Goal: Task Accomplishment & Management: Manage account settings

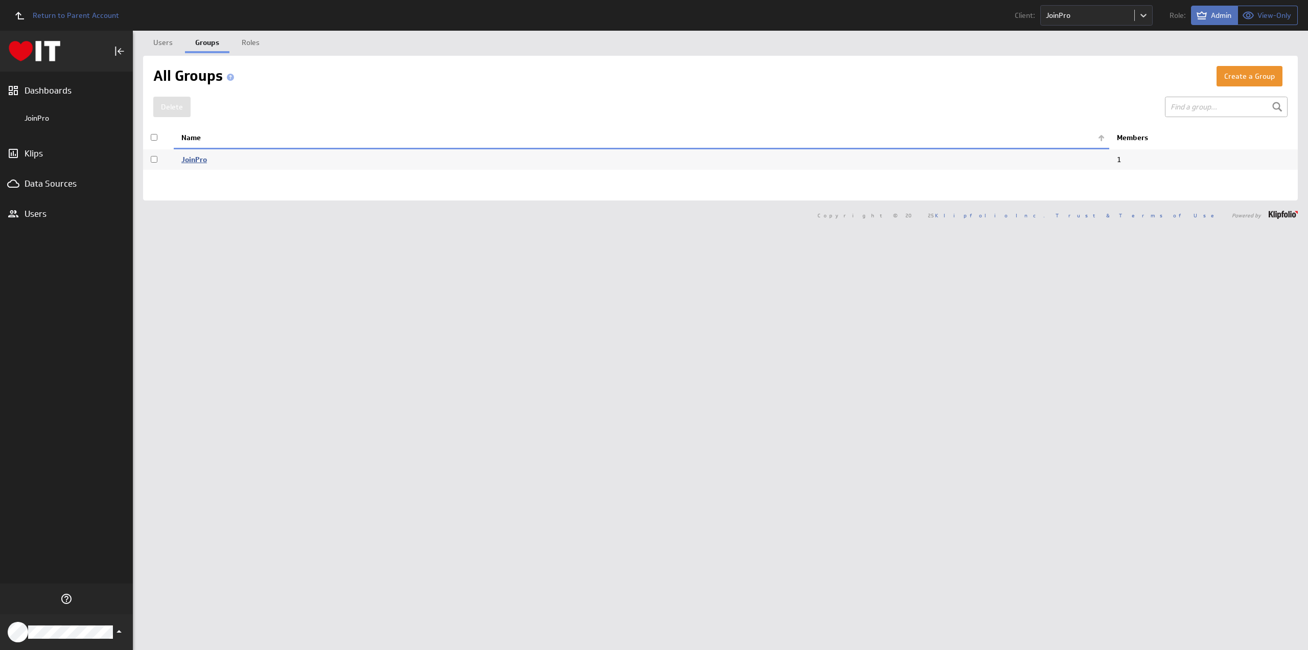
click at [194, 158] on link "JoinPro" at bounding box center [194, 159] width 26 height 9
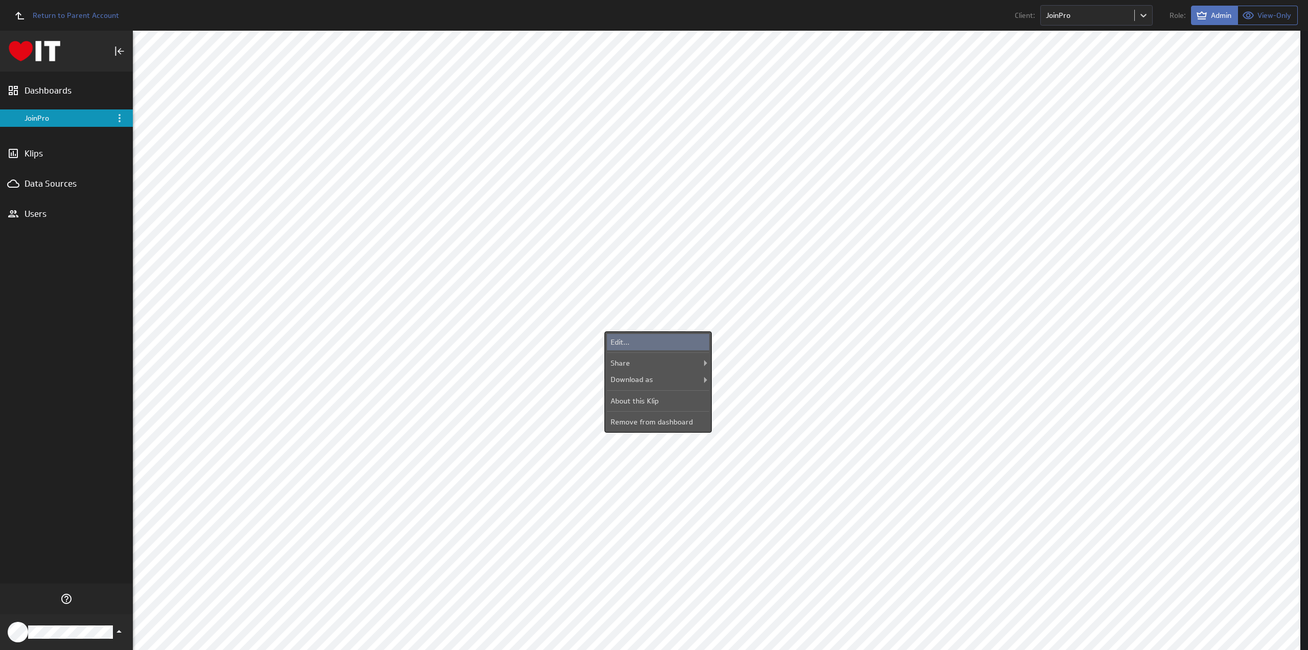
click at [639, 338] on div "Edit..." at bounding box center [658, 342] width 102 height 16
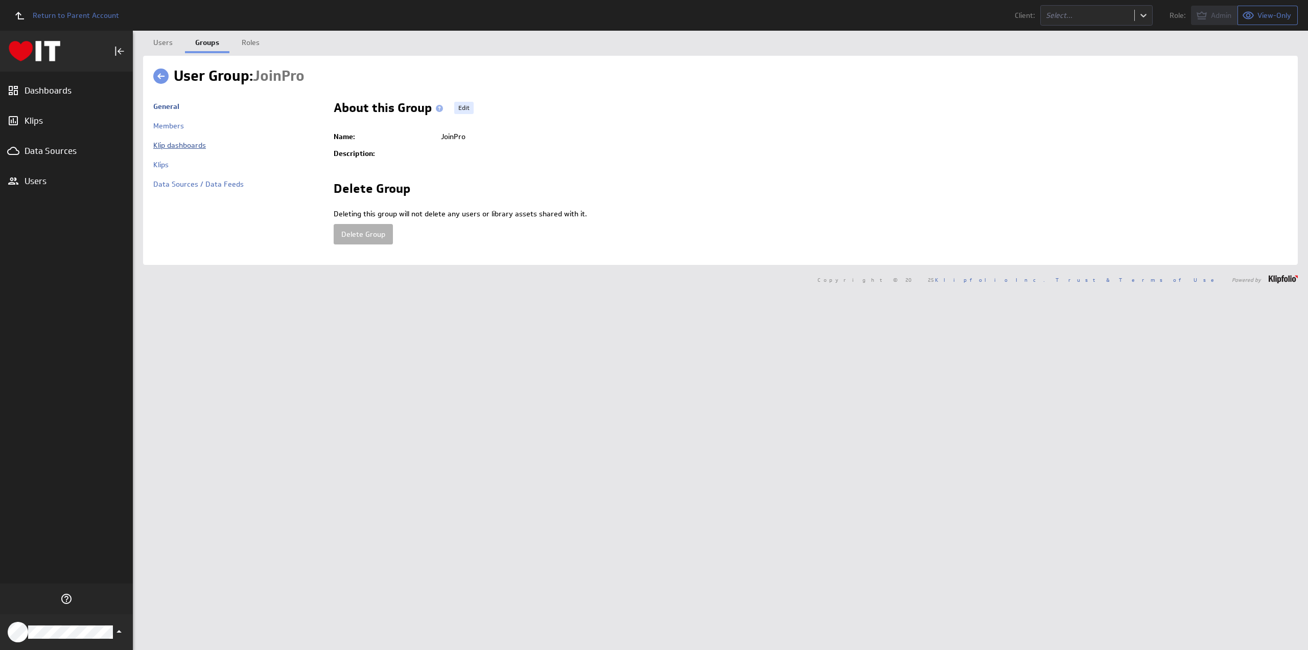
click at [191, 146] on link "Klip dashboards" at bounding box center [179, 145] width 53 height 9
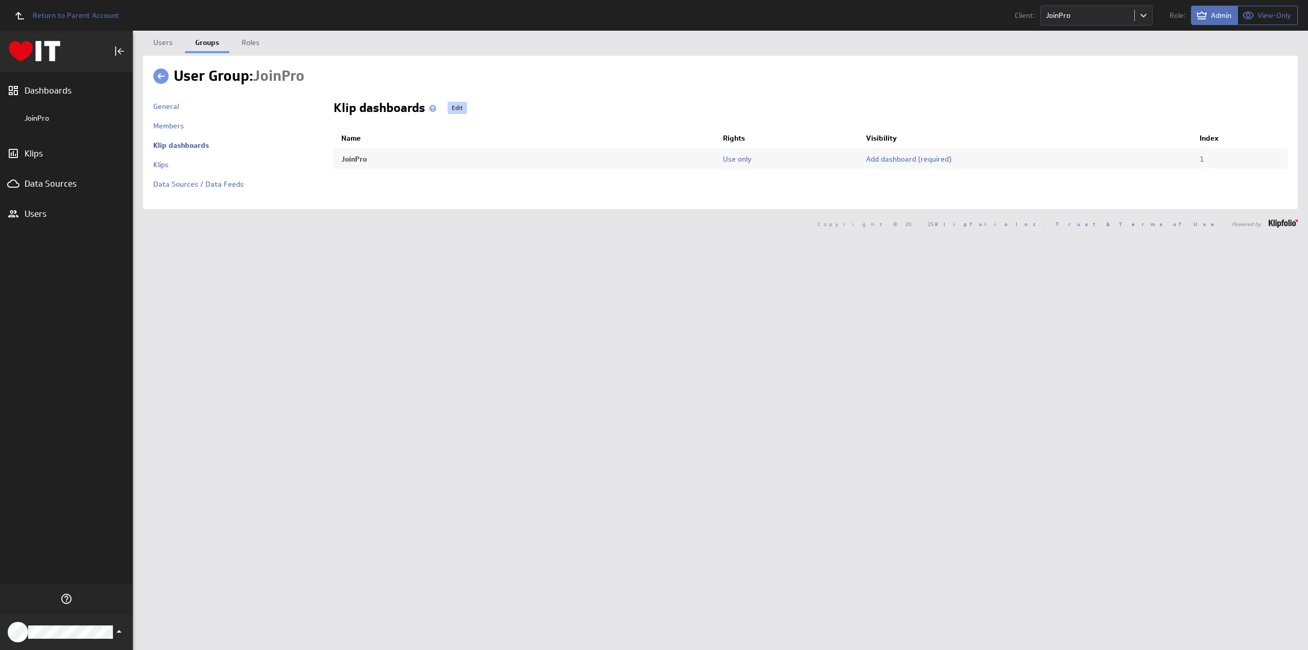
click at [459, 107] on link "Edit" at bounding box center [457, 108] width 19 height 12
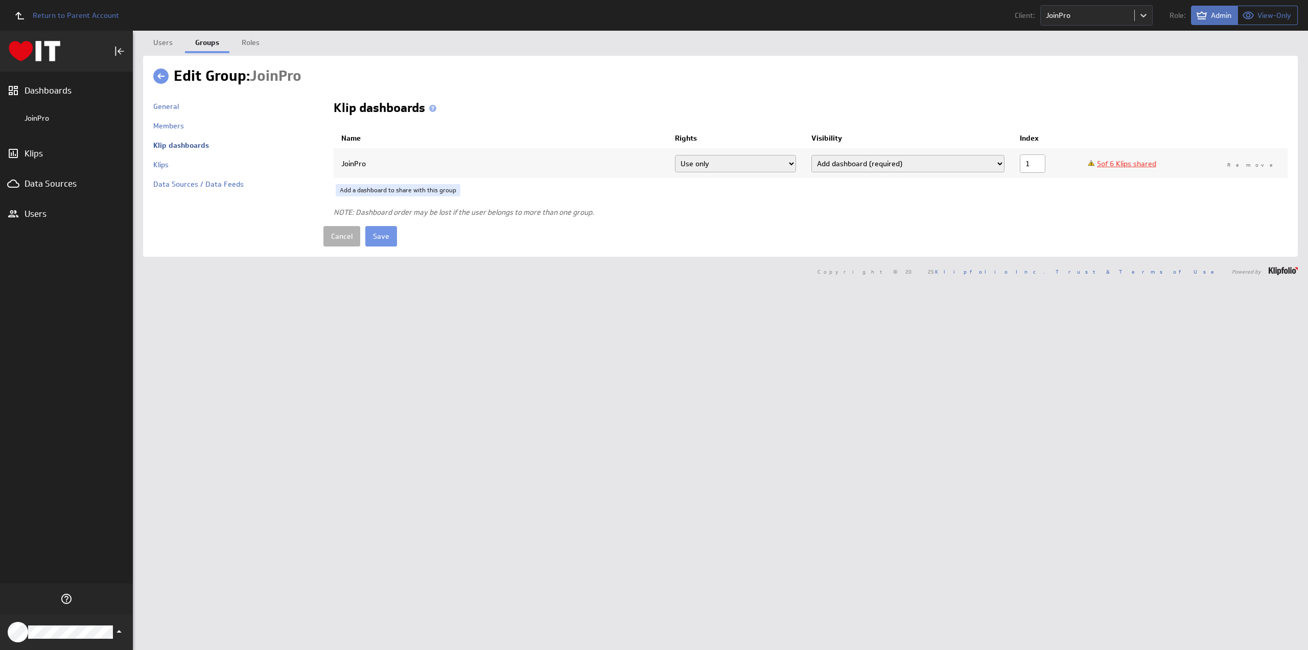
click at [1152, 164] on link "5 of 6 Klips shared" at bounding box center [1126, 163] width 59 height 9
checkbox input "true"
select select"] "8b743c7d99c1885e75af96130fa9c5f9:use"
checkbox input "true"
select select"] "7b0f67aa717e9cf5498223d34e2d0209:use"
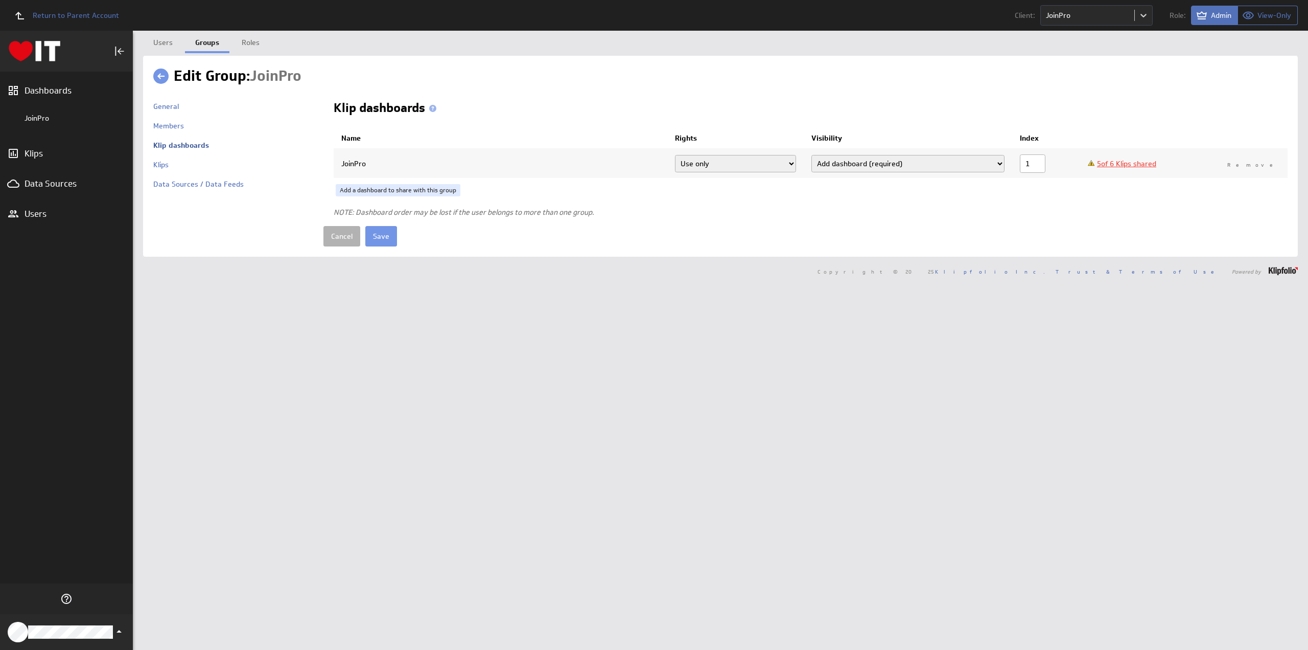
checkbox input "true"
select select"] "14bbbf5f431b7fd20e700d9567c2cdc9:use"
checkbox input "true"
select select"] "daaeeae439fa27286f11f56454930193:use"
checkbox input "true"
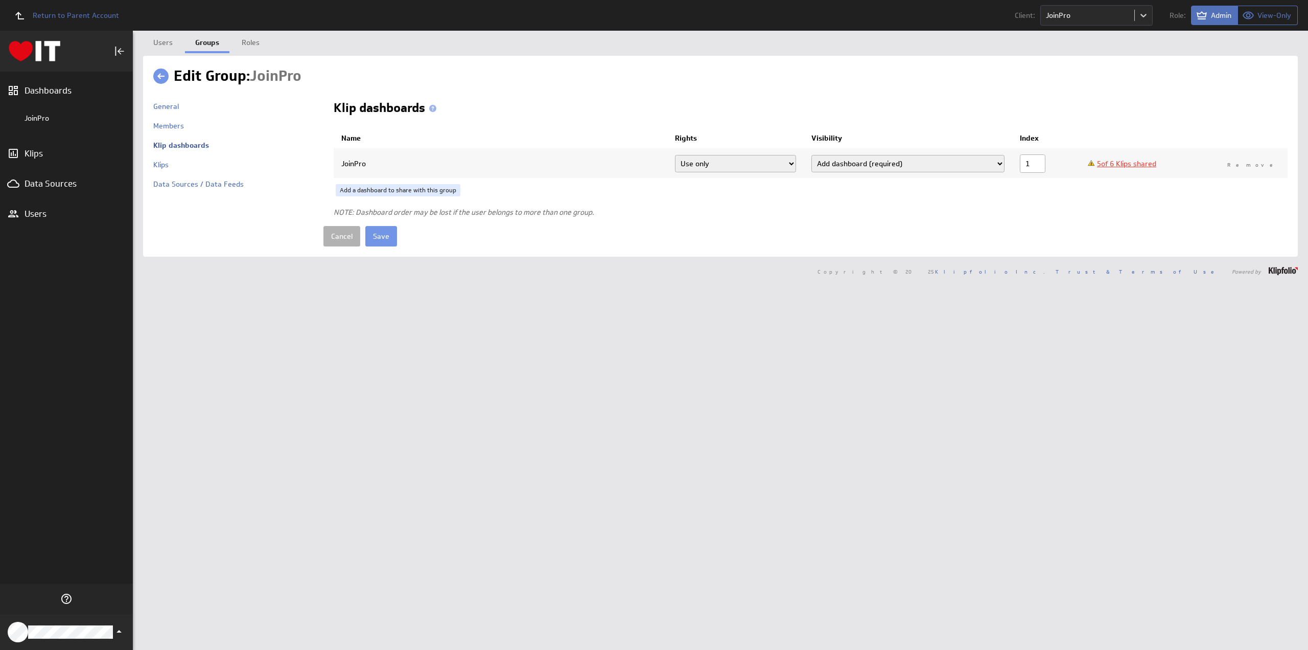
select select"] "1b42b92d0de963519f56c3b5c0c251e7:use"
select select"] "8b743c7d99c1885e75af96130fa9c5f9:use"
select select"] "7b0f67aa717e9cf5498223d34e2d0209:use"
select select"] "14bbbf5f431b7fd20e700d9567c2cdc9:use"
select select"] "daaeeae439fa27286f11f56454930193:use"
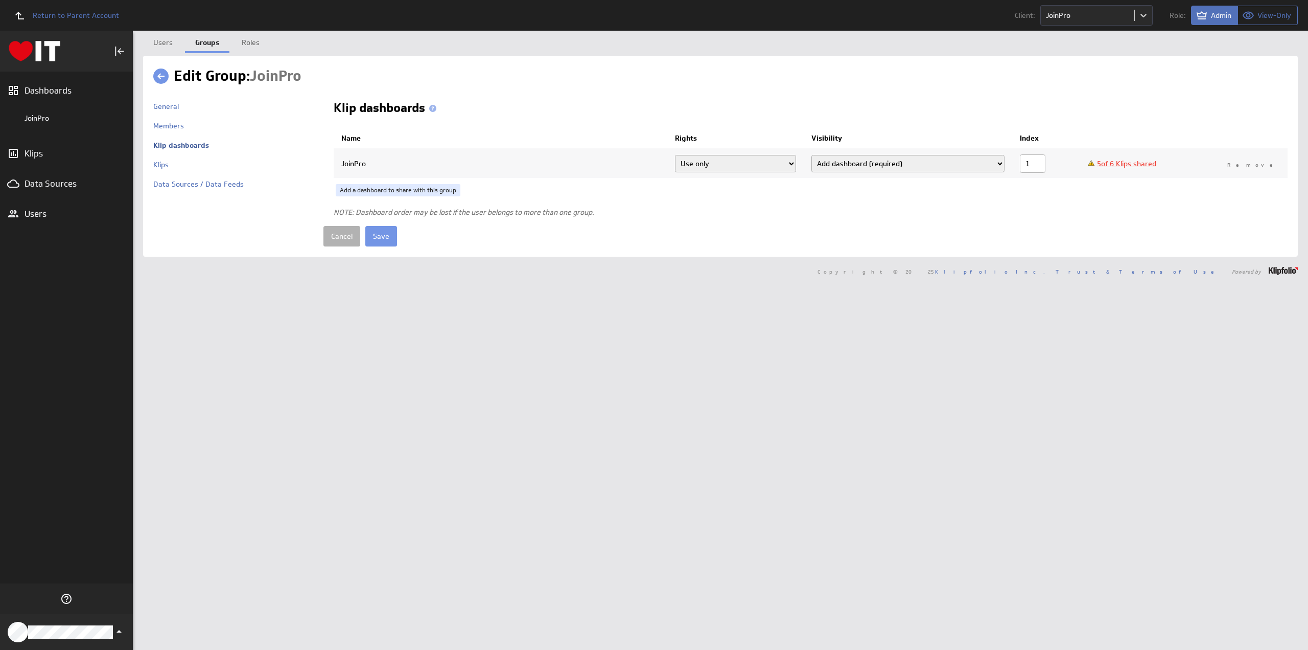
select select"] "1b42b92d0de963519f56c3b5c0c251e7:use"
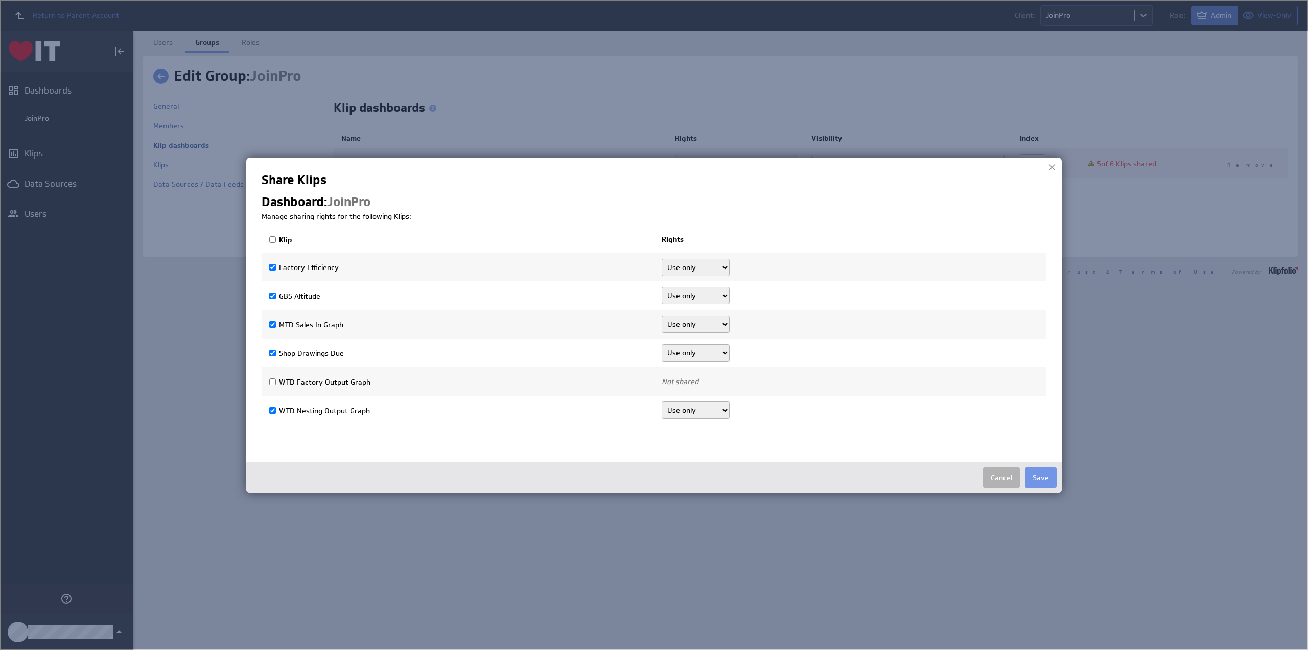
click at [273, 238] on input "Klip" at bounding box center [272, 239] width 7 height 7
checkbox input "true"
select select"] "f062a8e6cf0b673834276b87a7146a22:use"
click at [1043, 473] on button "Save" at bounding box center [1041, 477] width 32 height 20
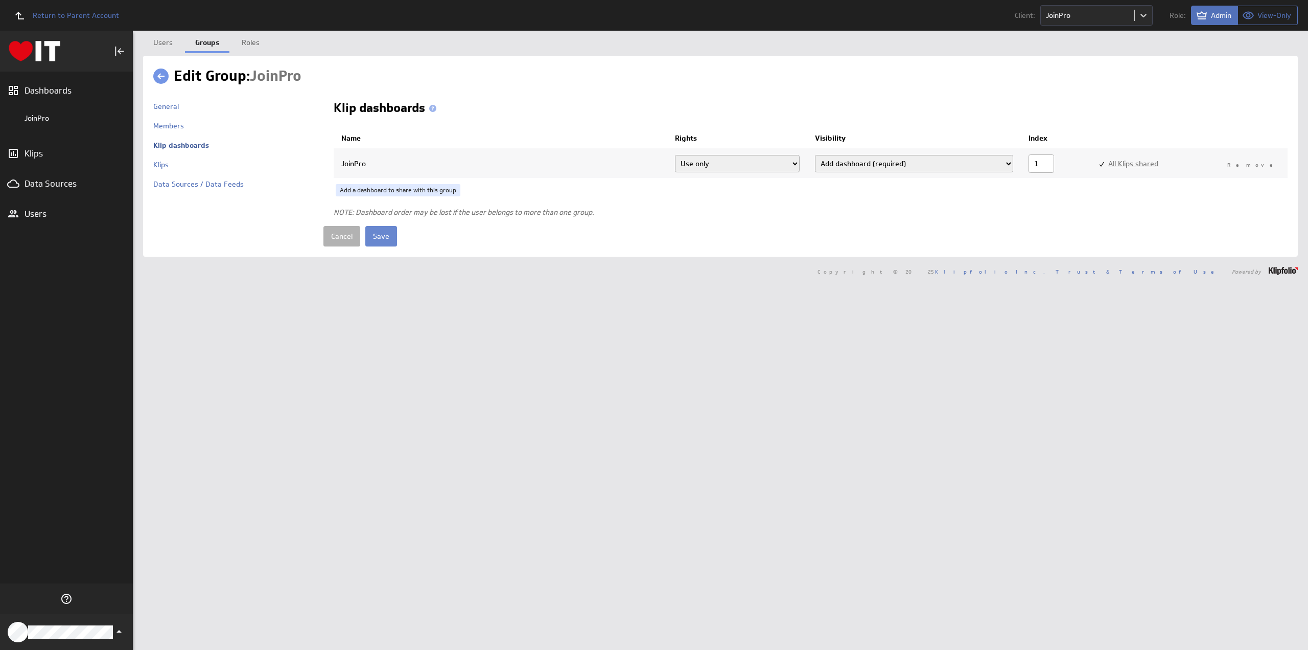
click at [390, 234] on input "Save" at bounding box center [381, 236] width 32 height 20
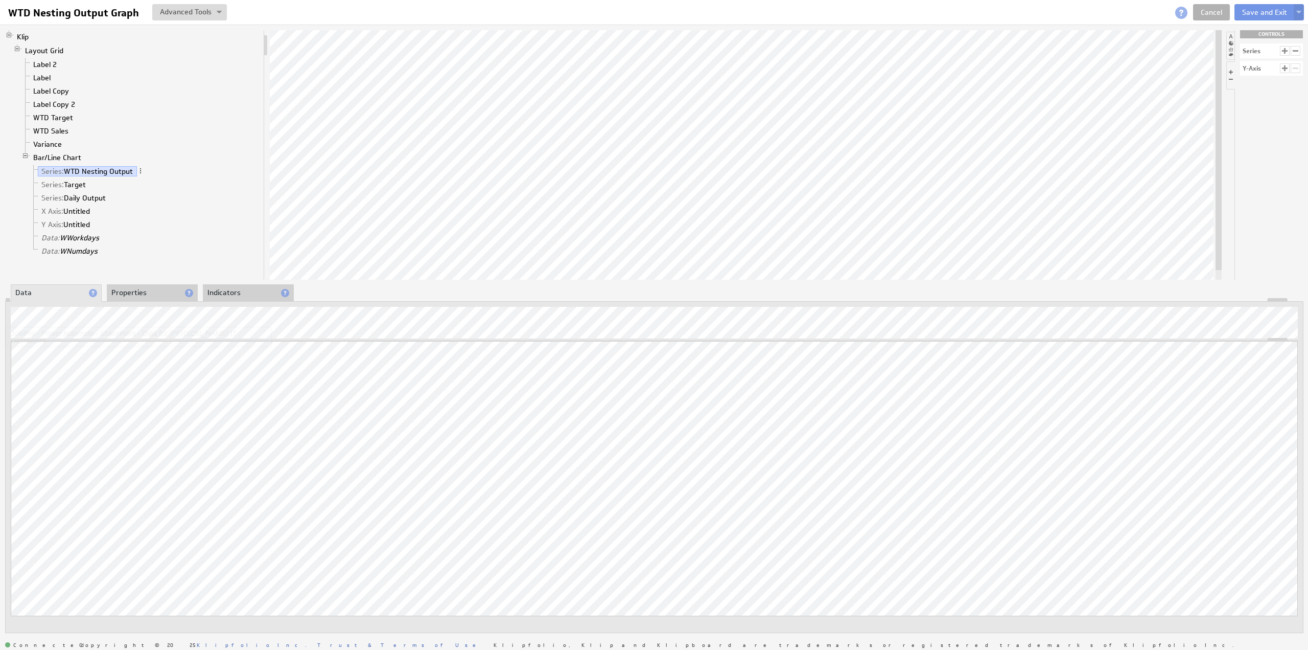
click at [123, 290] on li "Properties" at bounding box center [152, 292] width 91 height 17
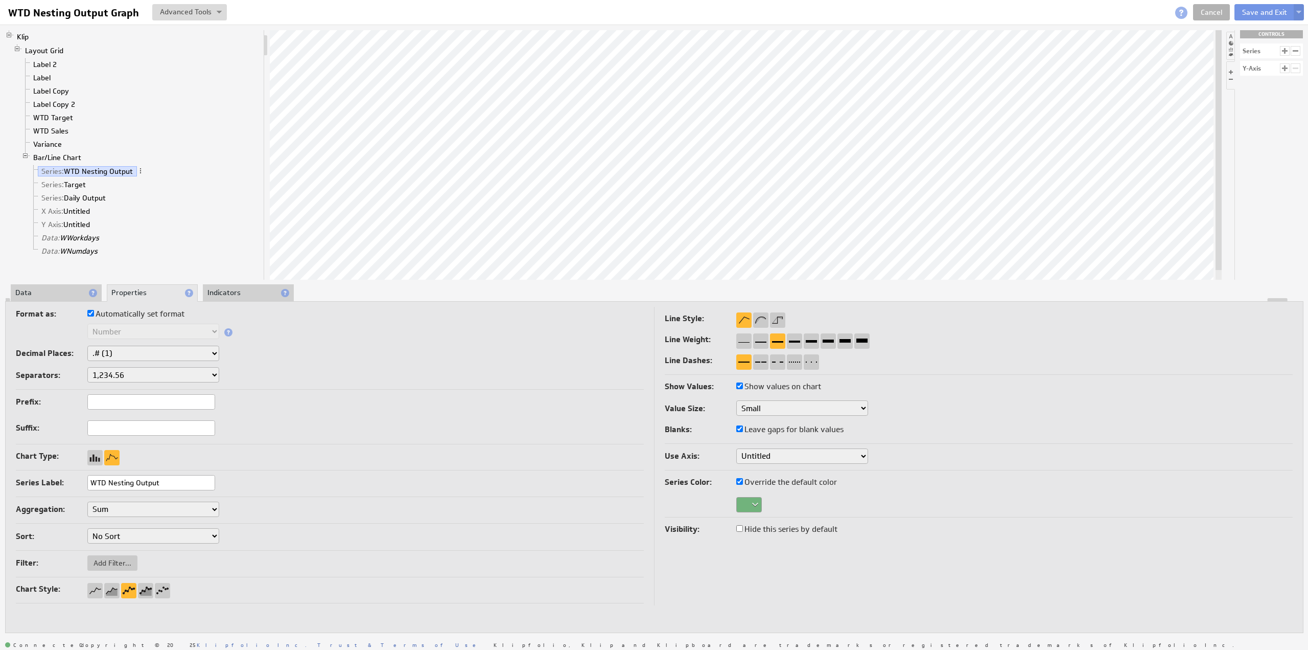
click at [781, 429] on label "Leave gaps for blank values" at bounding box center [789, 429] width 107 height 14
click at [743, 429] on input "Leave gaps for blank values" at bounding box center [739, 428] width 7 height 7
checkbox input "false"
click at [782, 428] on label "Leave gaps for blank values" at bounding box center [789, 429] width 107 height 14
click at [743, 428] on input "Leave gaps for blank values" at bounding box center [739, 428] width 7 height 7
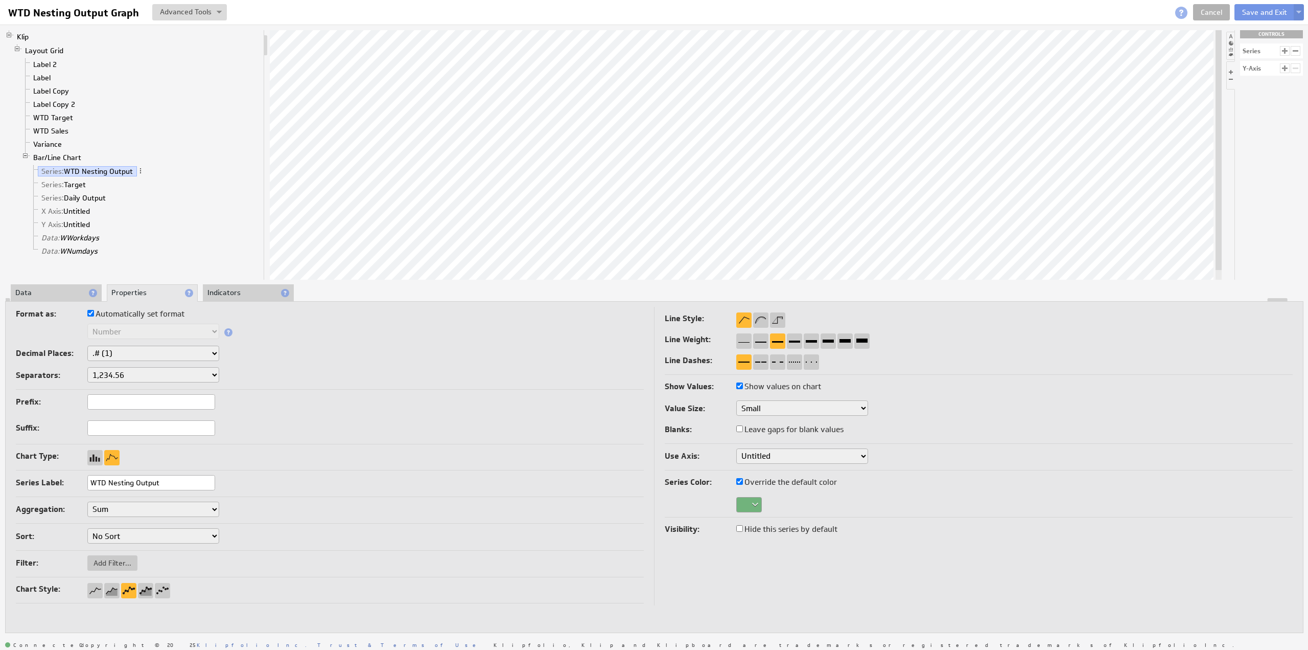
checkbox input "true"
click at [1260, 10] on button "Save and Exit" at bounding box center [1265, 12] width 60 height 16
